Goal: Information Seeking & Learning: Learn about a topic

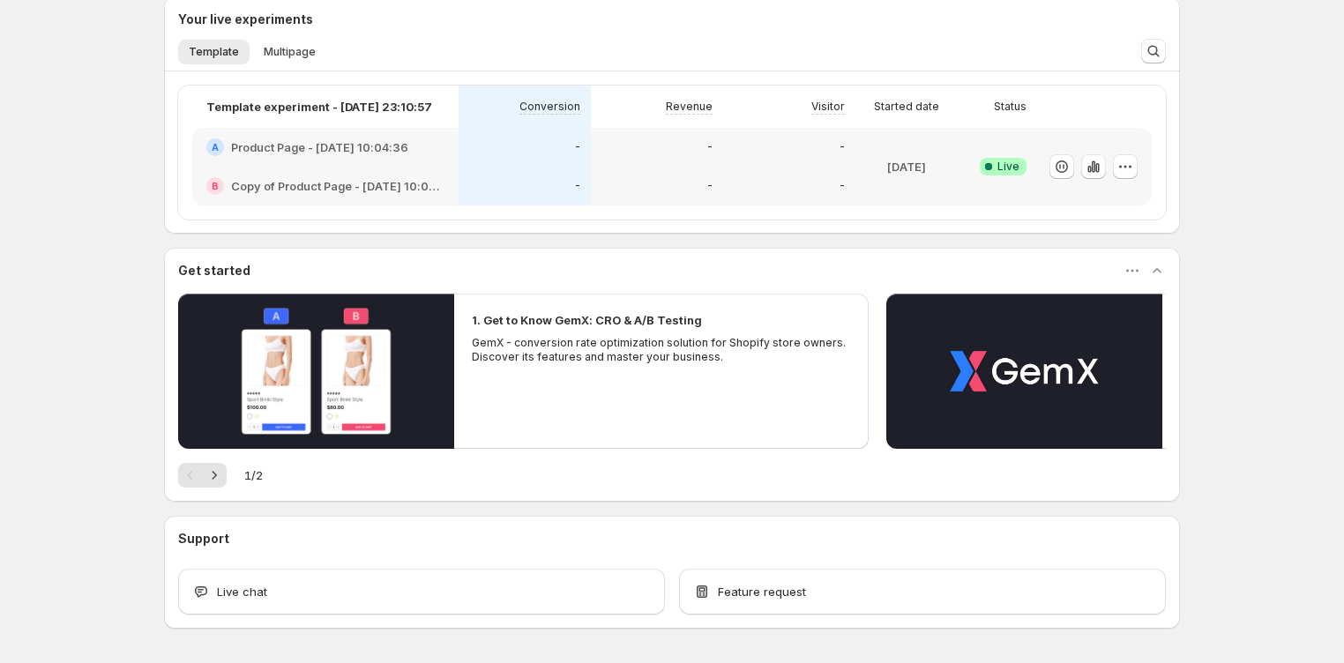
scroll to position [373, 0]
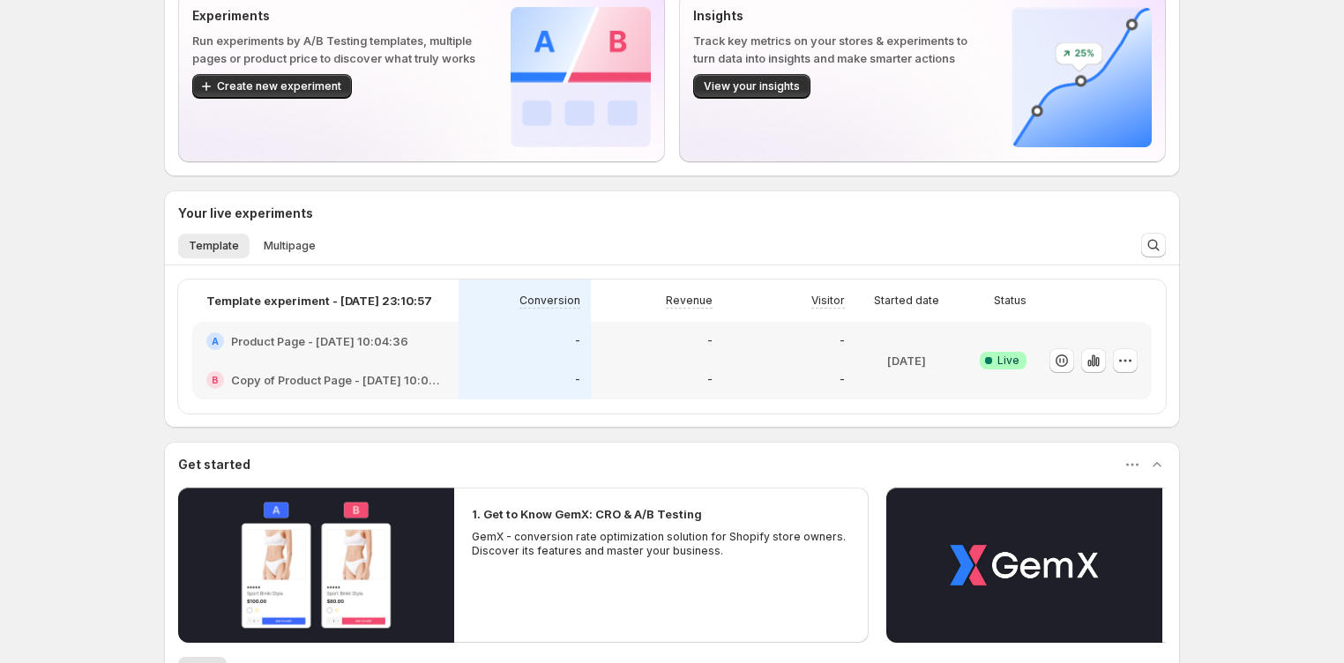
scroll to position [157, 0]
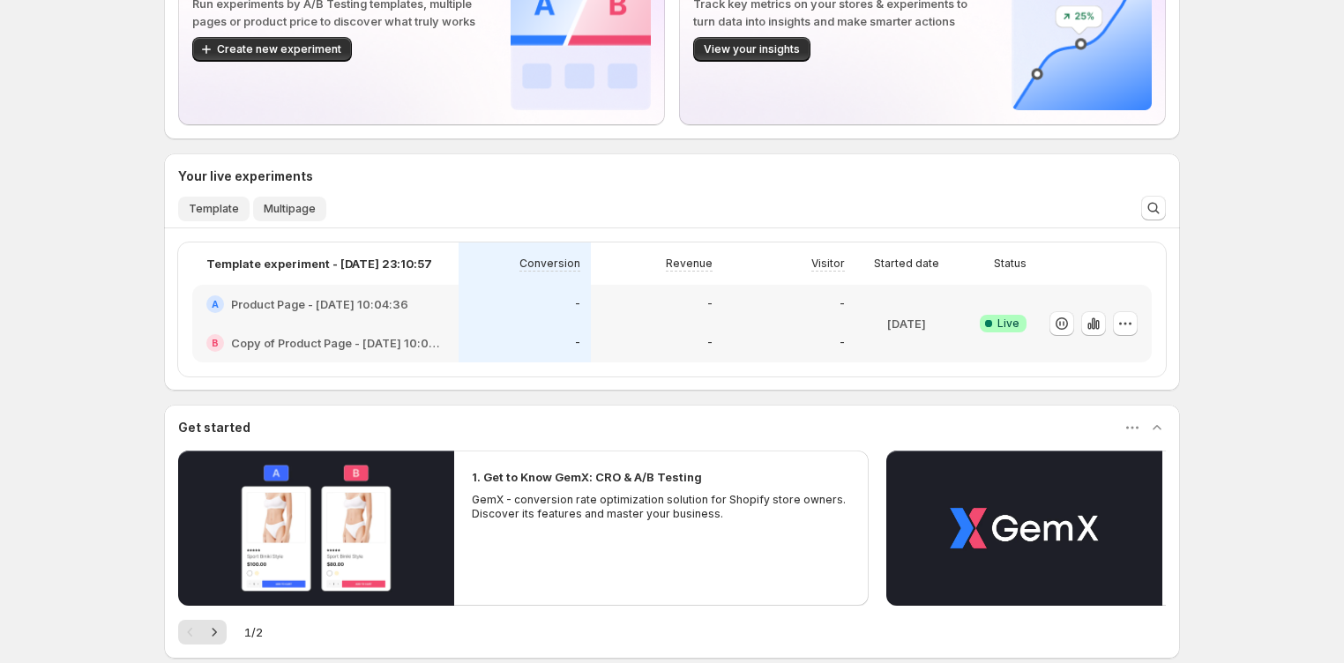
click at [294, 202] on span "Multipage" at bounding box center [290, 209] width 52 height 14
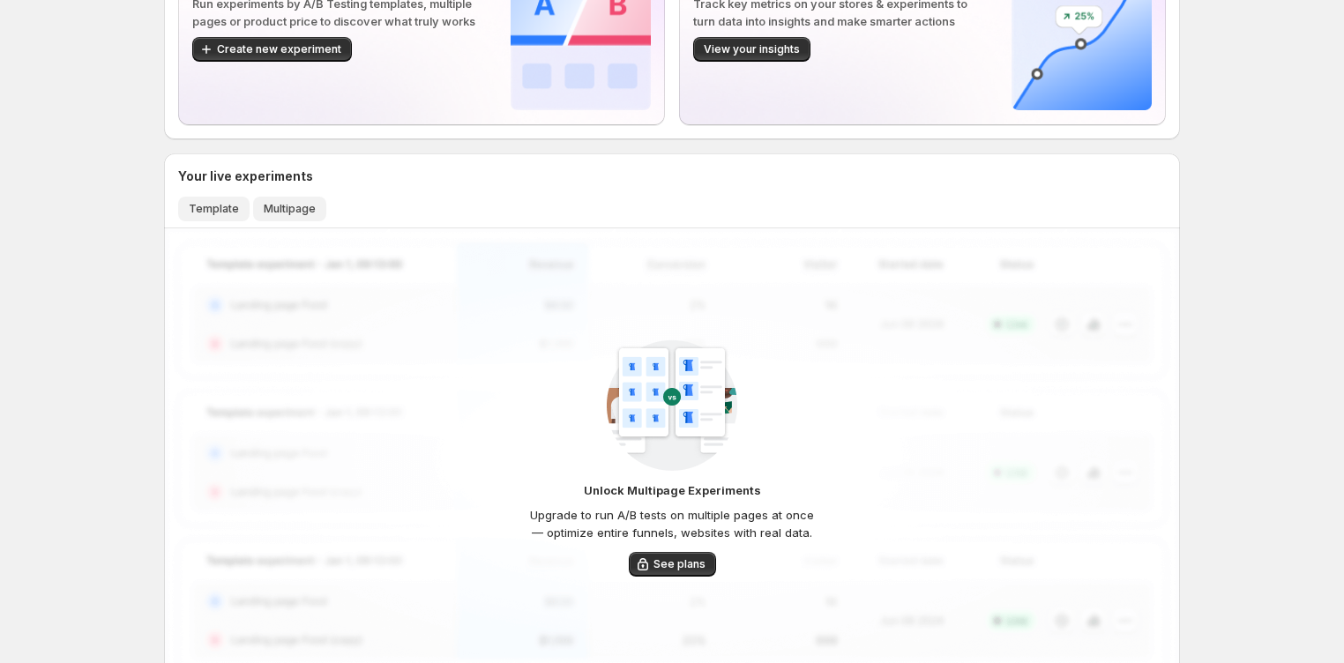
click at [225, 206] on span "Template" at bounding box center [214, 209] width 50 height 14
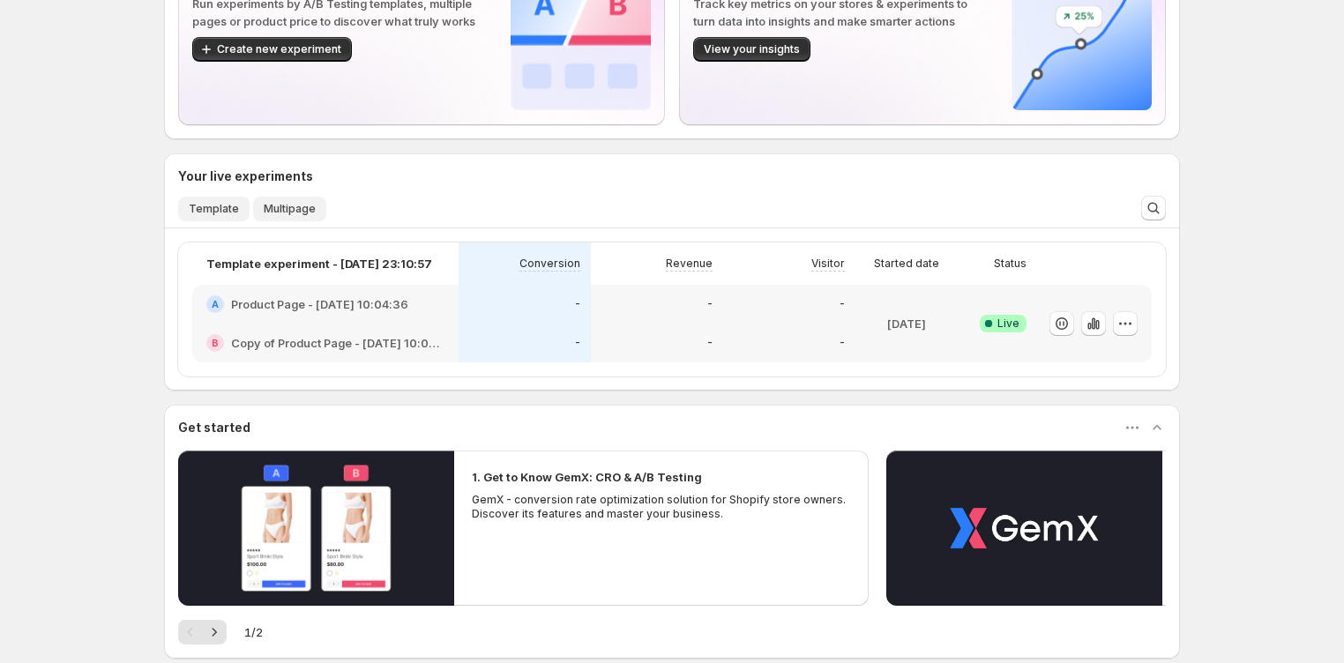
click at [282, 206] on span "Multipage" at bounding box center [290, 209] width 52 height 14
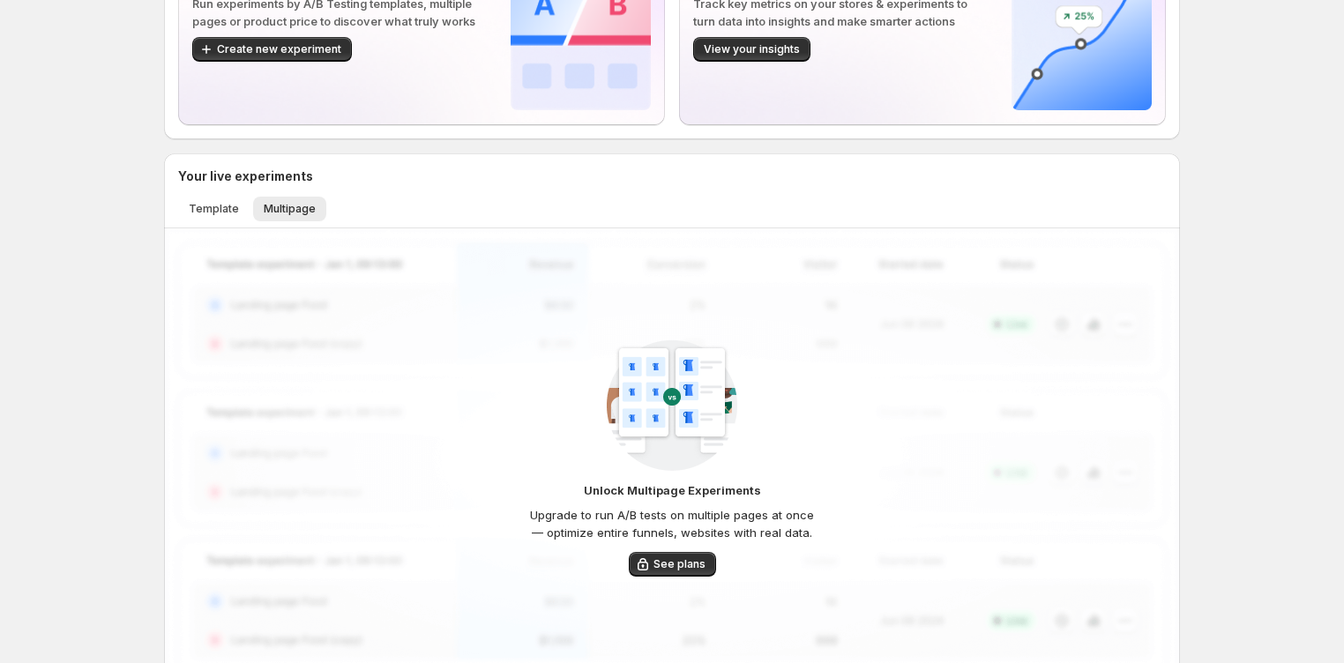
scroll to position [196, 0]
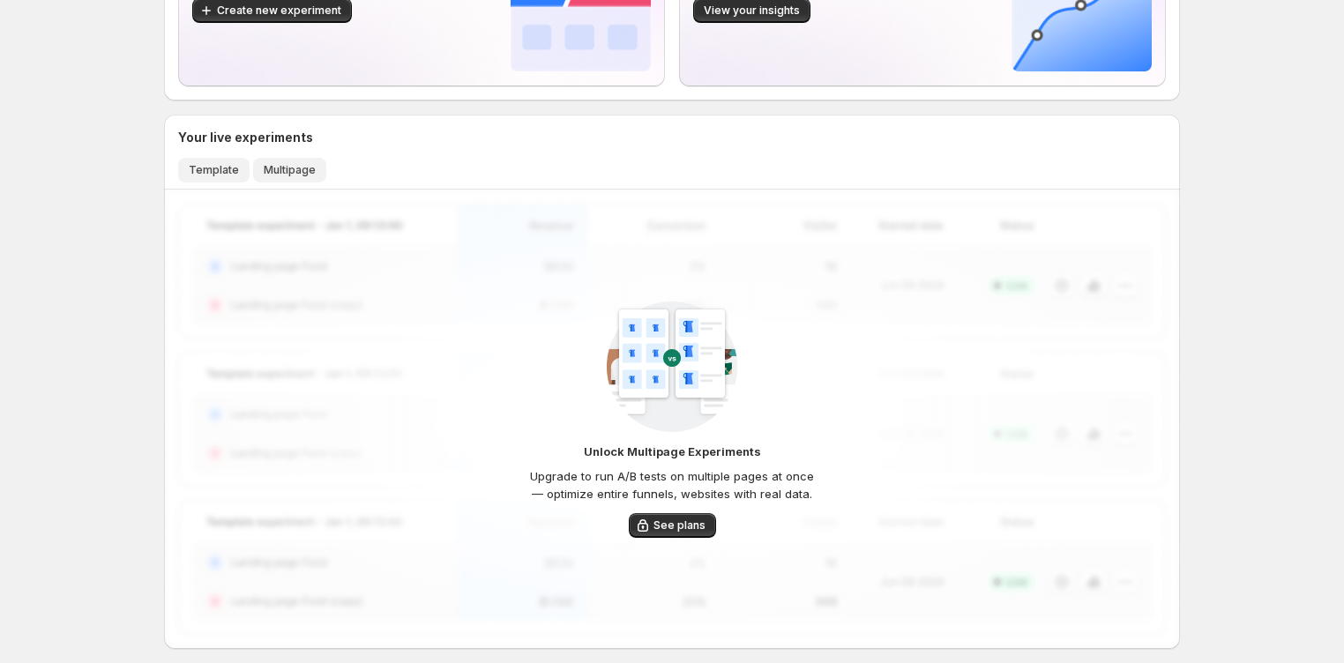
click at [209, 165] on span "Template" at bounding box center [214, 170] width 50 height 14
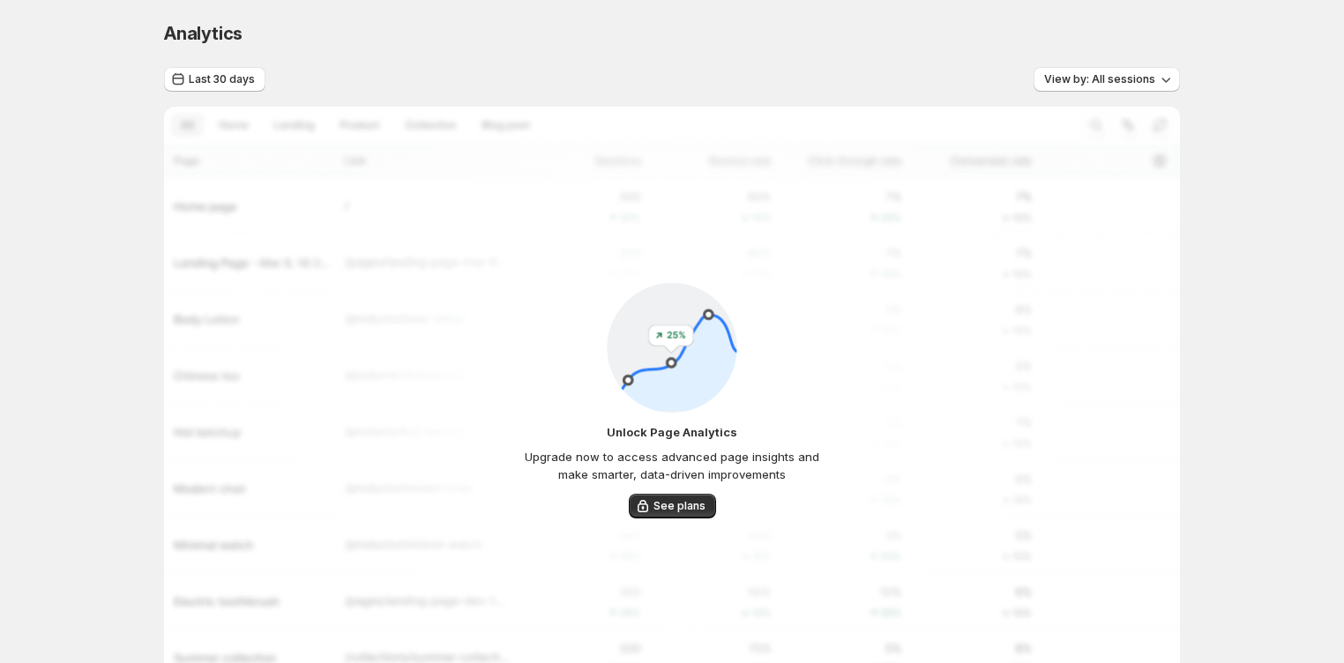
click at [211, 34] on span "Analytics" at bounding box center [203, 33] width 78 height 21
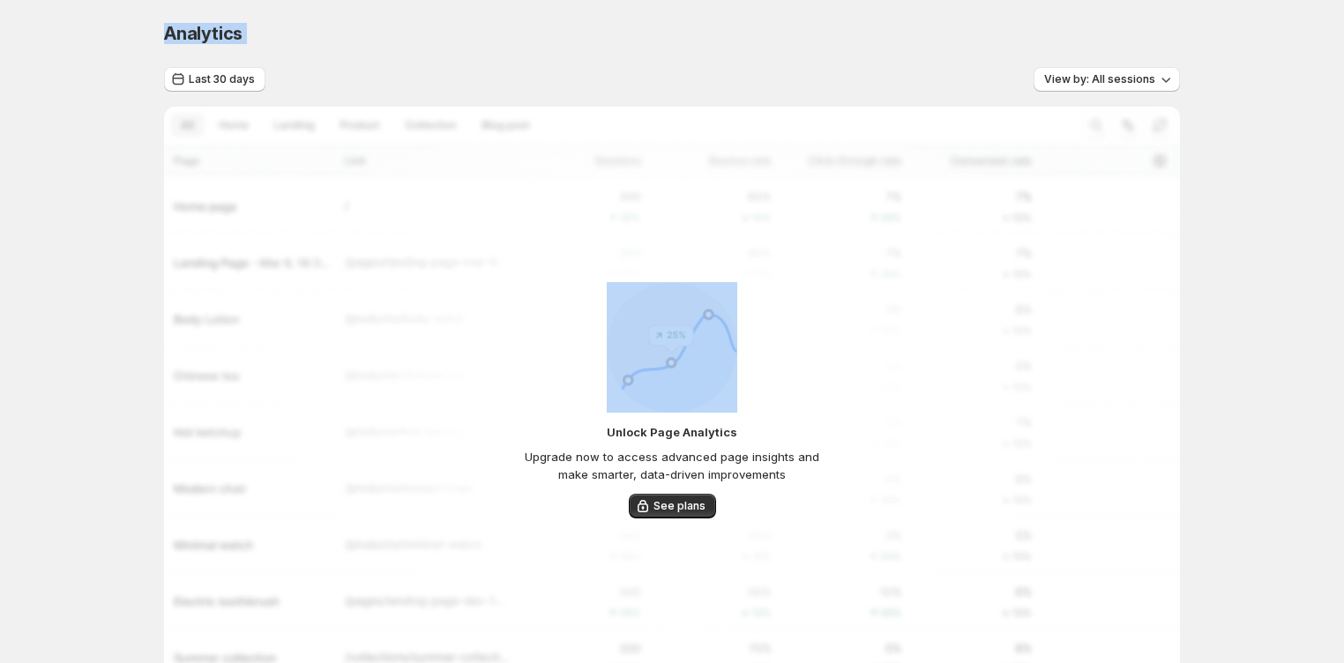
click at [211, 34] on span "Analytics" at bounding box center [203, 33] width 78 height 21
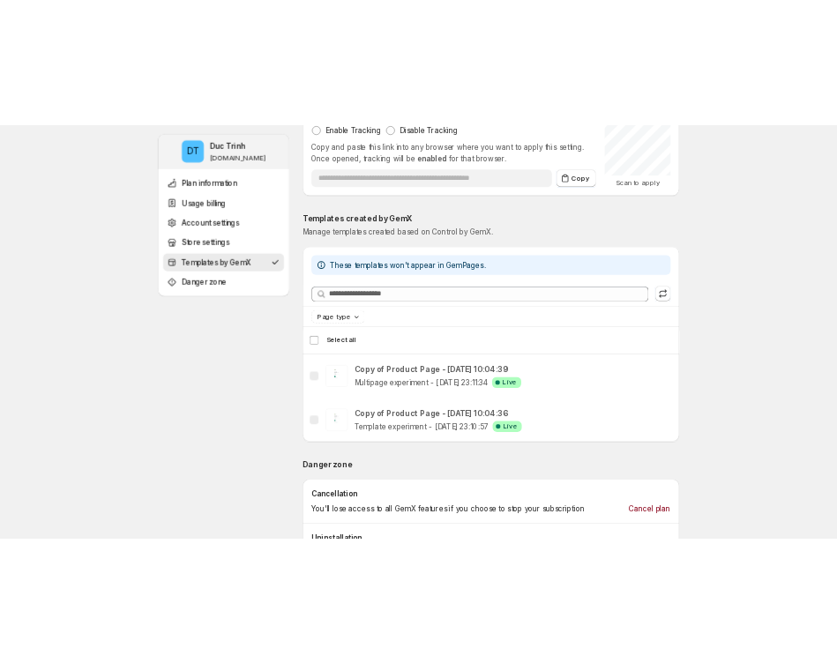
scroll to position [1800, 0]
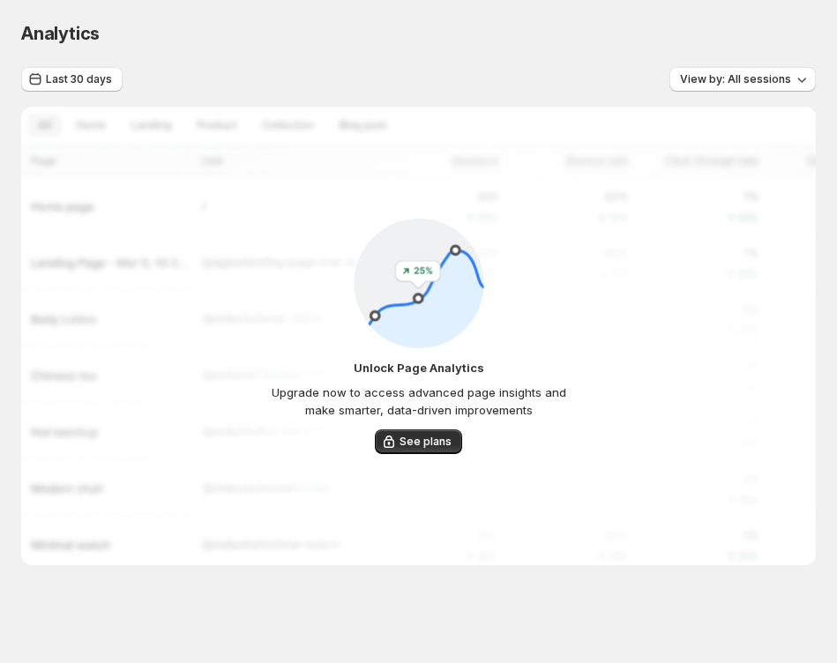
click at [686, 556] on div "Unlock Page Analytics Upgrade now to access advanced page insights and make sma…" at bounding box center [418, 336] width 795 height 459
click at [650, 469] on div "Unlock Page Analytics Upgrade now to access advanced page insights and make sma…" at bounding box center [418, 336] width 795 height 459
click at [458, 396] on p "Upgrade now to access advanced page insights and make smarter, data-driven impr…" at bounding box center [419, 401] width 322 height 35
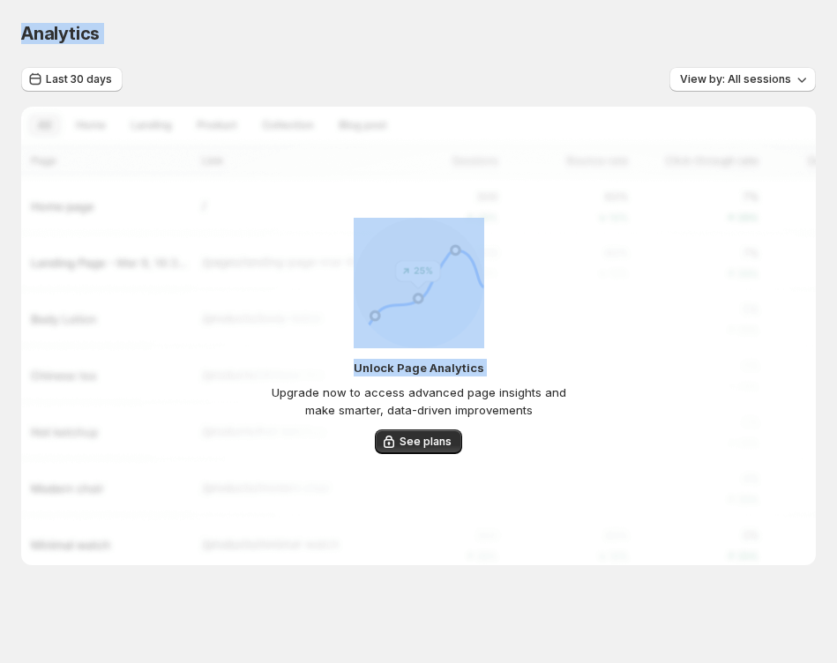
click at [458, 396] on p "Upgrade now to access advanced page insights and make smarter, data-driven impr…" at bounding box center [419, 401] width 322 height 35
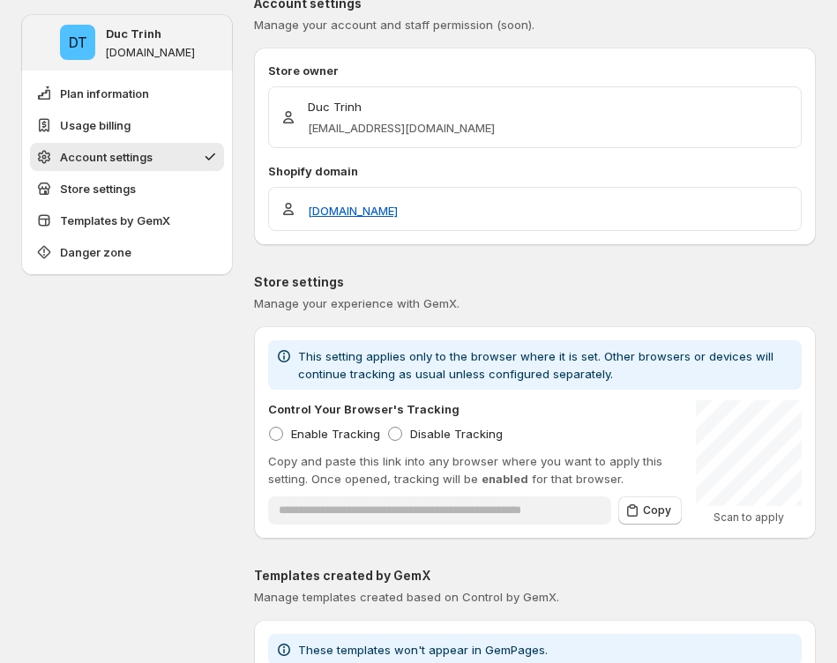
click at [145, 367] on div "DT Duc Trinh ducky-gemx-22.myshopify.com Plan information Usage billing Account…" at bounding box center [127, 350] width 212 height 2351
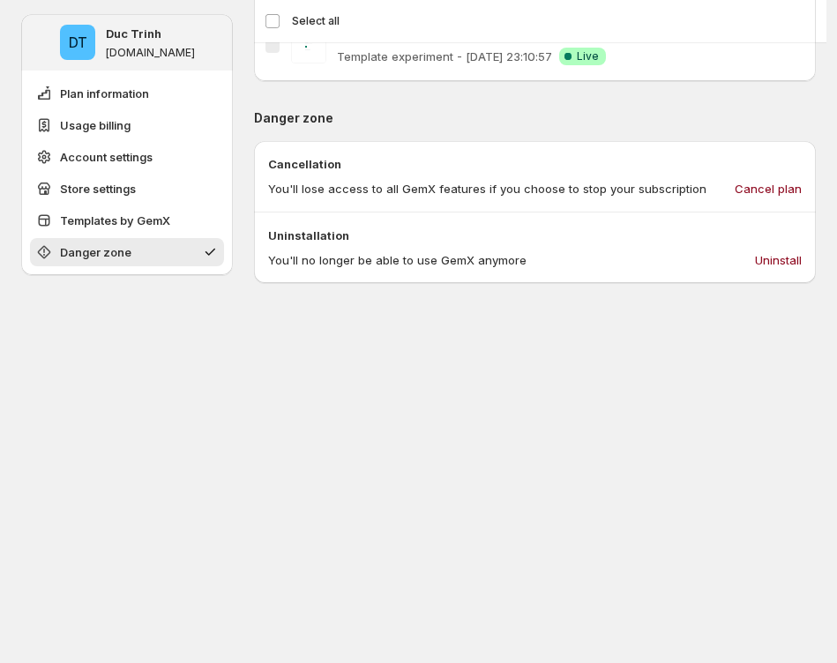
scroll to position [4, 0]
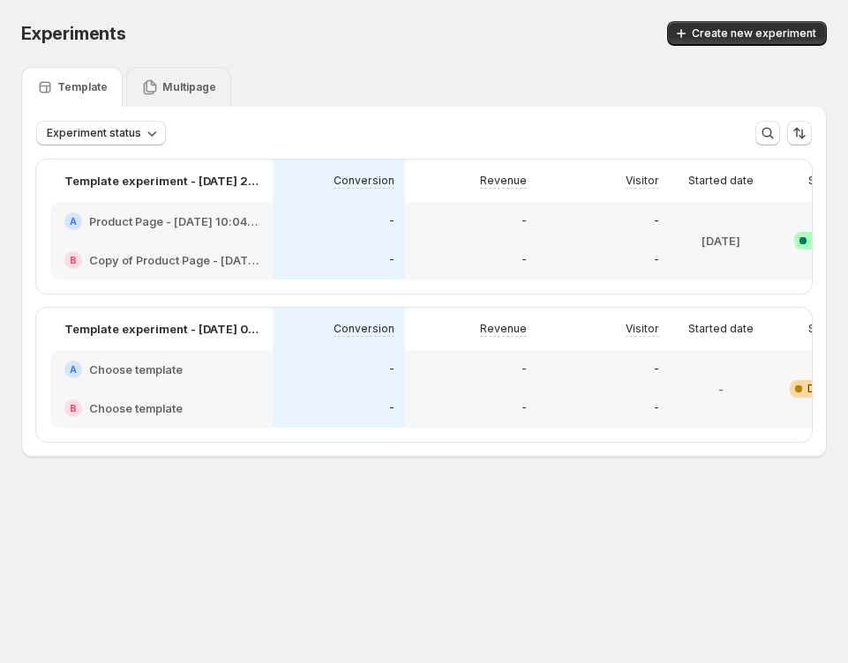
click at [162, 89] on p "Multipage" at bounding box center [189, 87] width 54 height 14
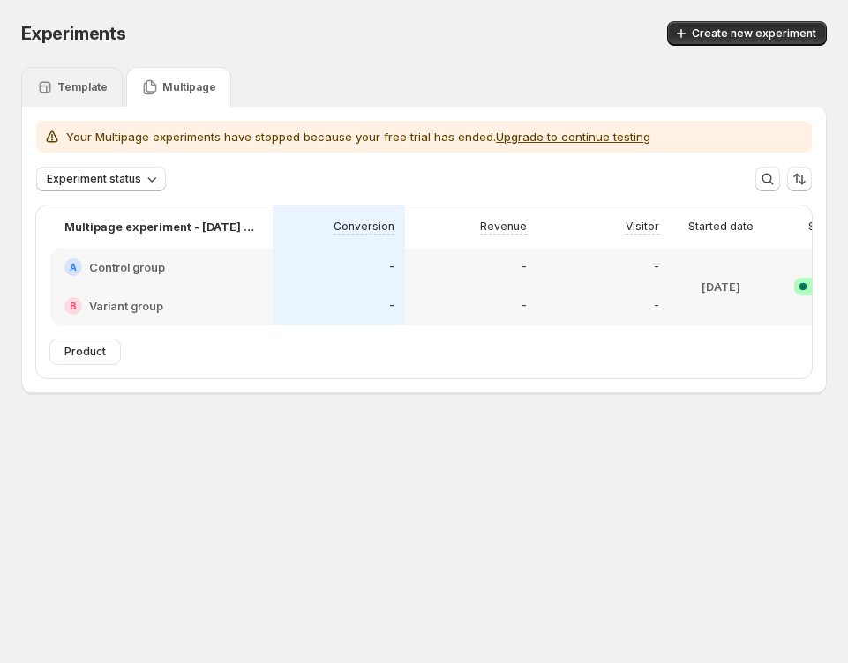
click at [98, 93] on p "Template" at bounding box center [82, 87] width 50 height 14
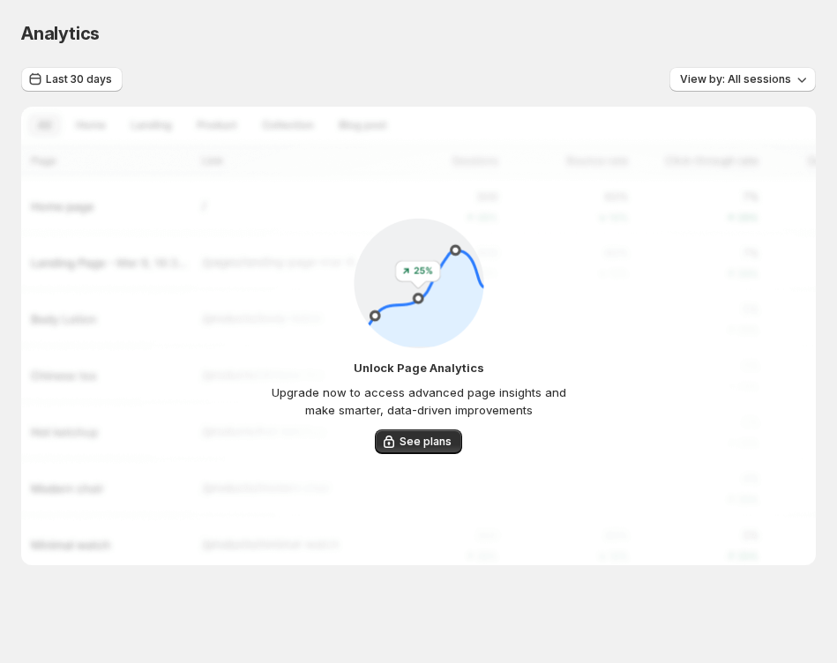
scroll to position [4, 0]
